Goal: Communication & Community: Answer question/provide support

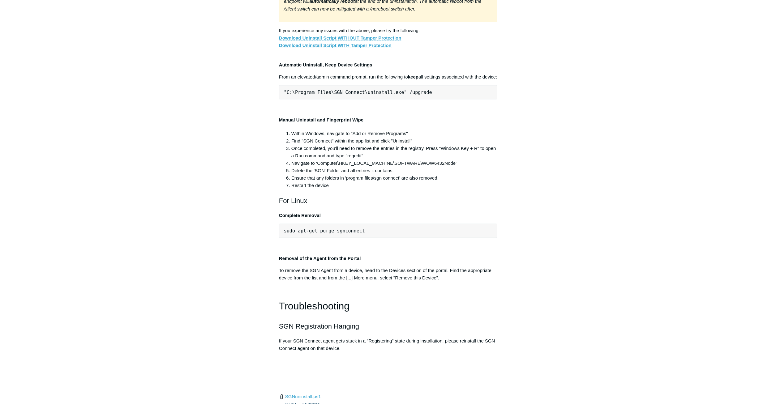
scroll to position [0, 77]
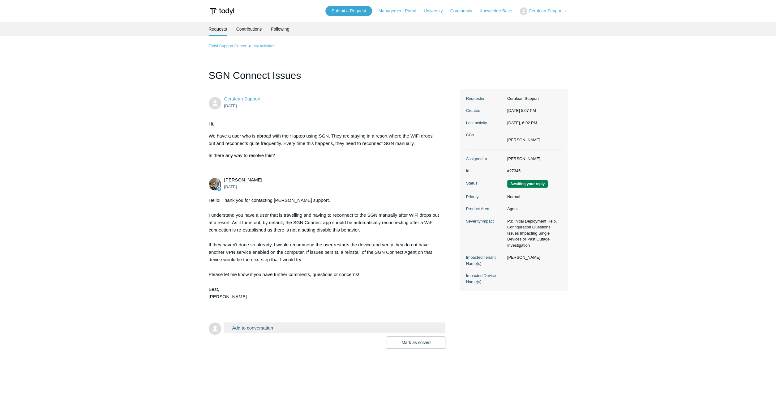
click at [138, 139] on main "Requests Contributions Following Todyl Support Center My activities SGN Connect…" at bounding box center [388, 204] width 776 height 364
click at [282, 327] on button "Add to conversation" at bounding box center [334, 328] width 221 height 11
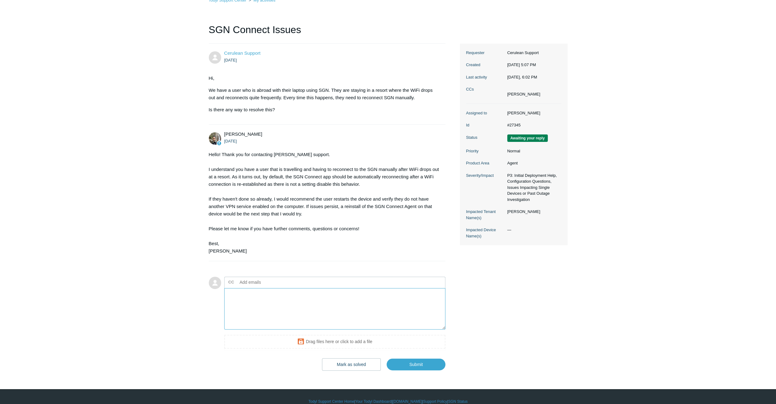
scroll to position [53, 0]
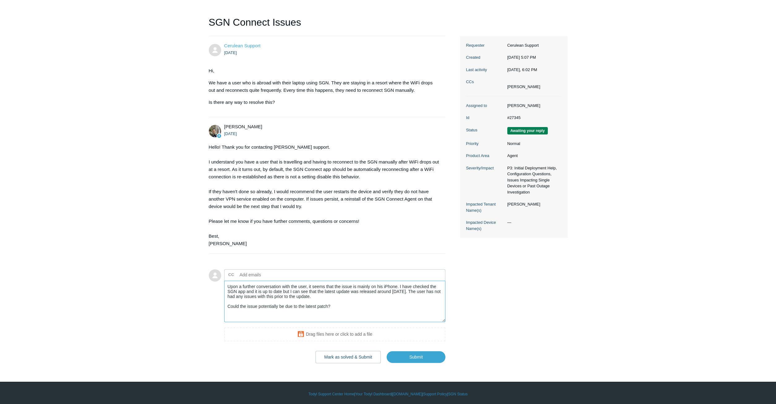
drag, startPoint x: 417, startPoint y: 289, endPoint x: 423, endPoint y: 294, distance: 7.3
click at [423, 294] on textarea "Upon a further conversation with the user, it seems that the issue is mainly on…" at bounding box center [334, 302] width 221 height 42
drag, startPoint x: 348, startPoint y: 306, endPoint x: 216, endPoint y: 274, distance: 136.3
click at [224, 281] on textarea "Upon a further conversation with the user, it seems that the issue is mainly on…" at bounding box center [334, 302] width 221 height 42
type textarea "Upon a further conversation with the user, it seems that the issue is mainly on…"
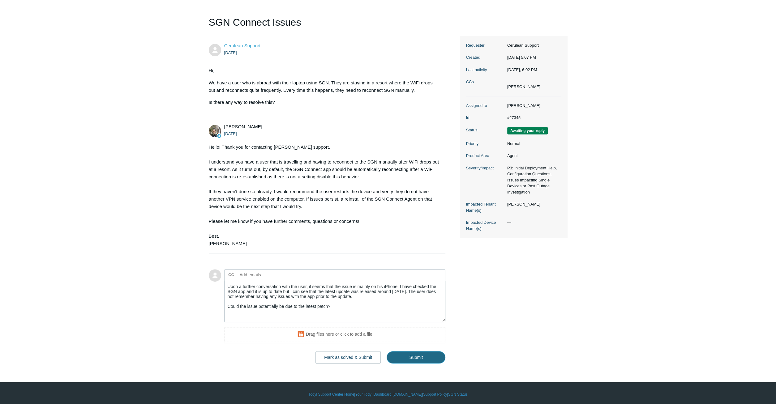
click at [417, 354] on input "Submit" at bounding box center [416, 357] width 59 height 12
